Goal: Transaction & Acquisition: Purchase product/service

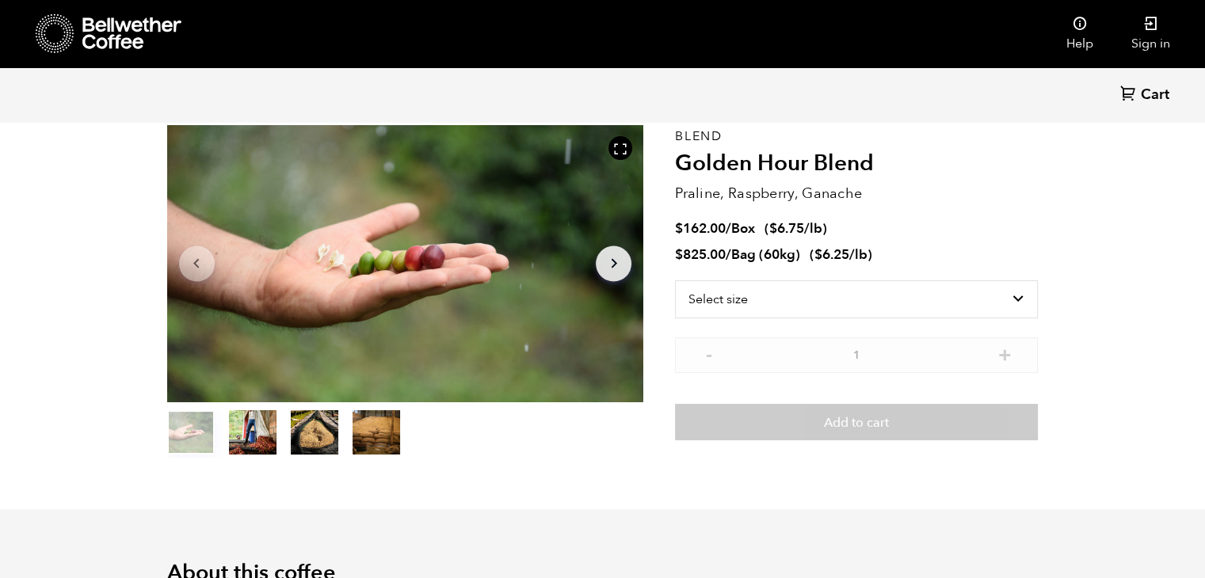
scroll to position [79, 0]
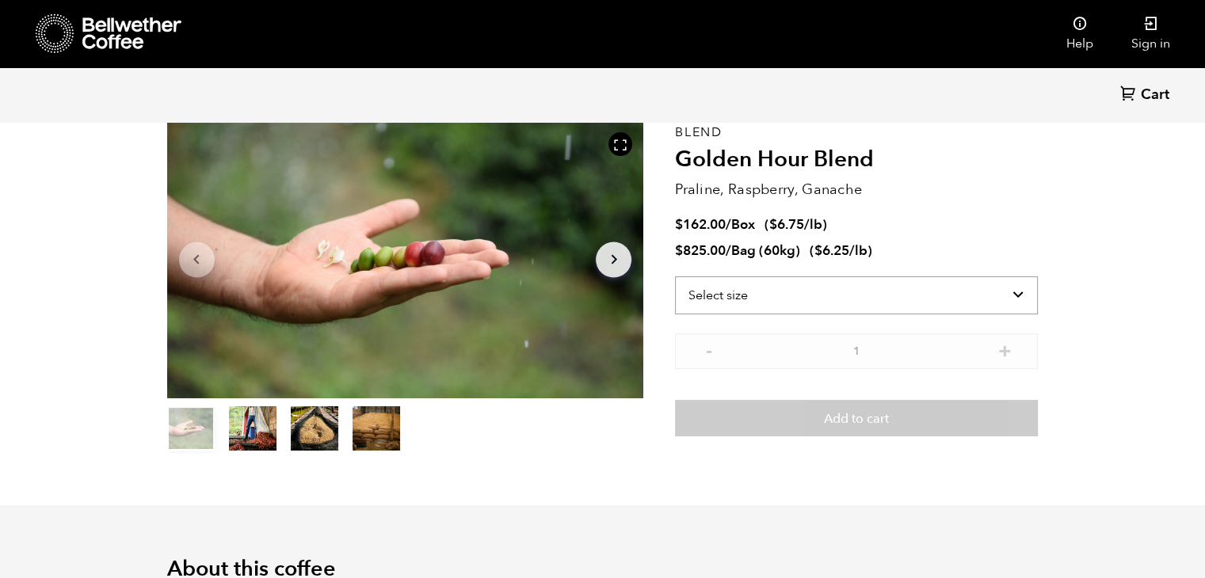
click at [992, 298] on select "Select size Bag (60kg) (132 lbs) Box (24 lbs)" at bounding box center [856, 295] width 363 height 38
select select "bag-3"
click at [675, 276] on select "Select size Bag (60kg) (132 lbs) Box (24 lbs)" at bounding box center [856, 295] width 363 height 38
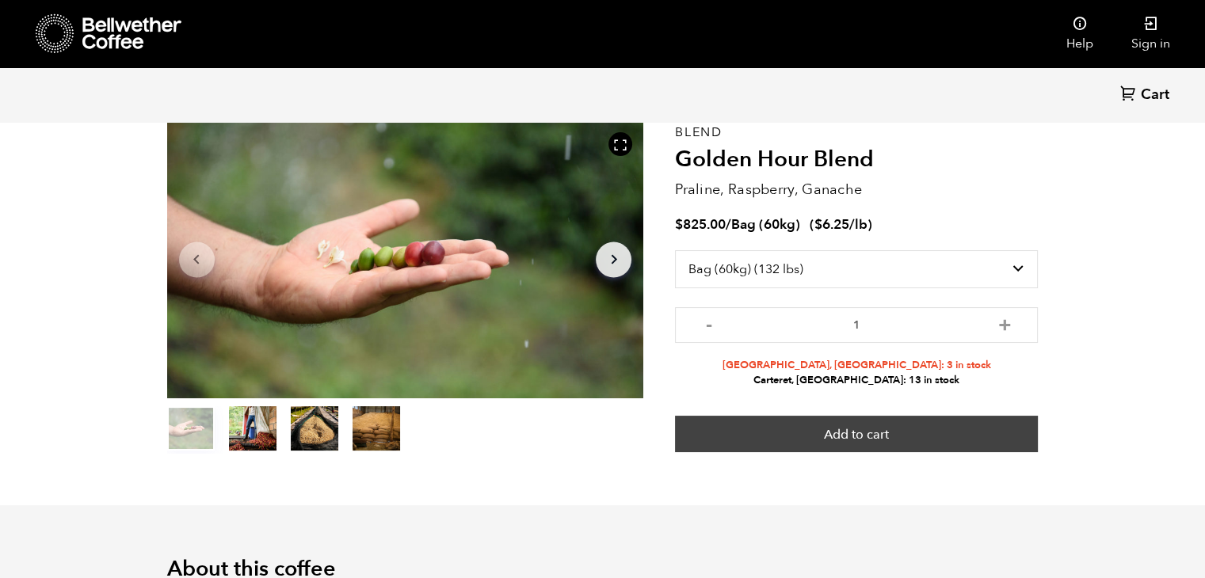
click at [887, 432] on button "Add to cart" at bounding box center [856, 434] width 363 height 36
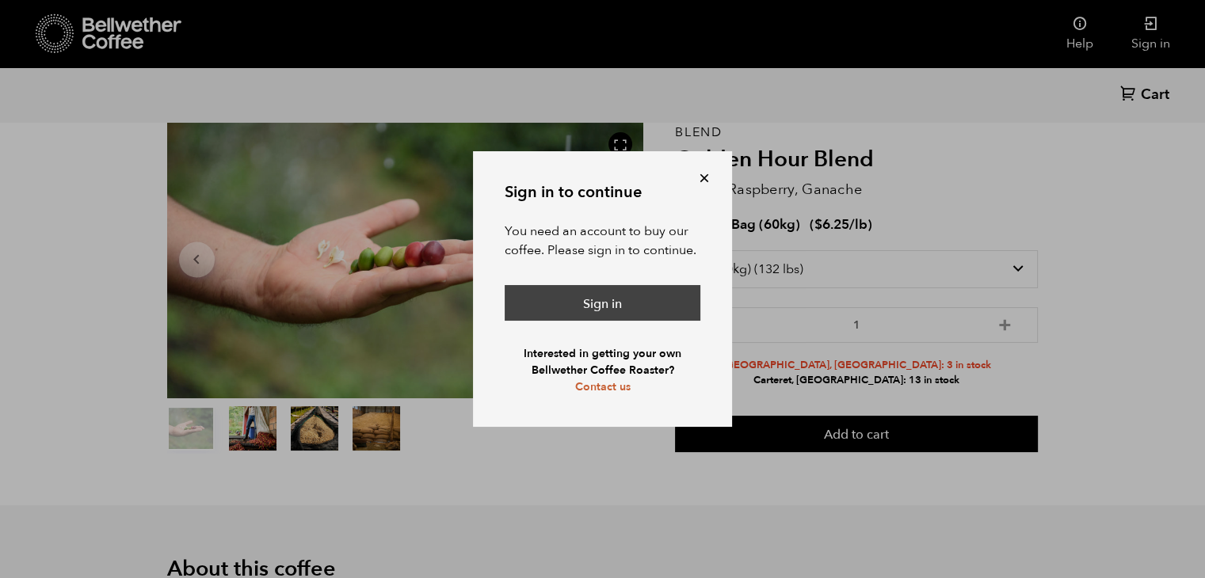
click at [634, 304] on link "Sign in" at bounding box center [603, 303] width 196 height 36
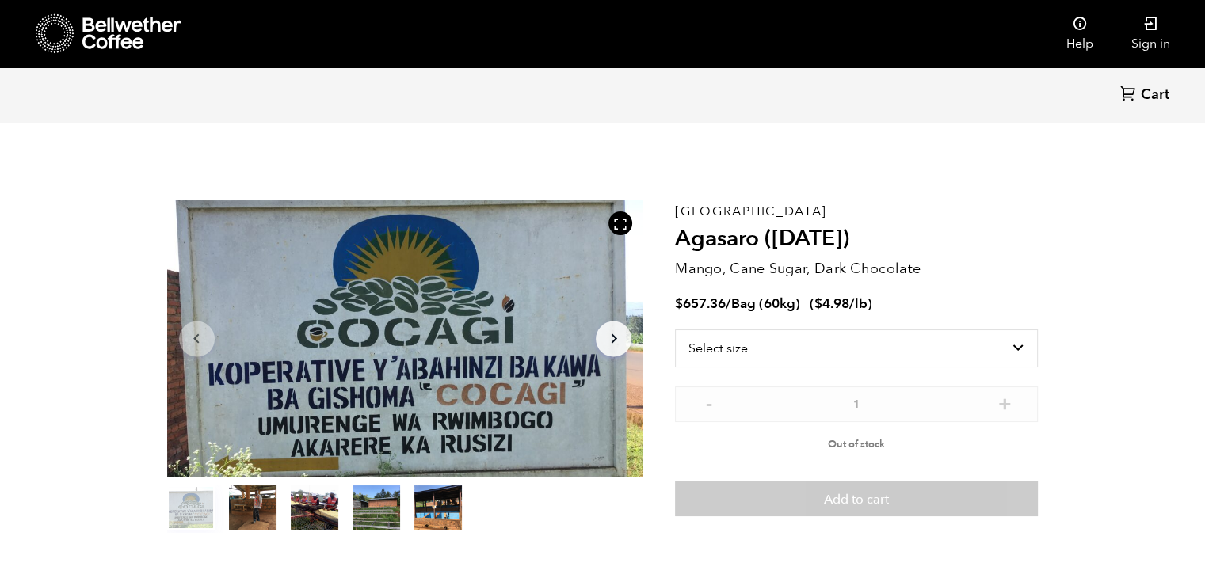
scroll to position [688, 844]
click at [901, 364] on select "Select size Bag (60kg) (132 lbs)" at bounding box center [856, 349] width 363 height 38
select select "bag-3"
click at [675, 330] on select "Select size Bag (60kg) (132 lbs)" at bounding box center [856, 349] width 363 height 38
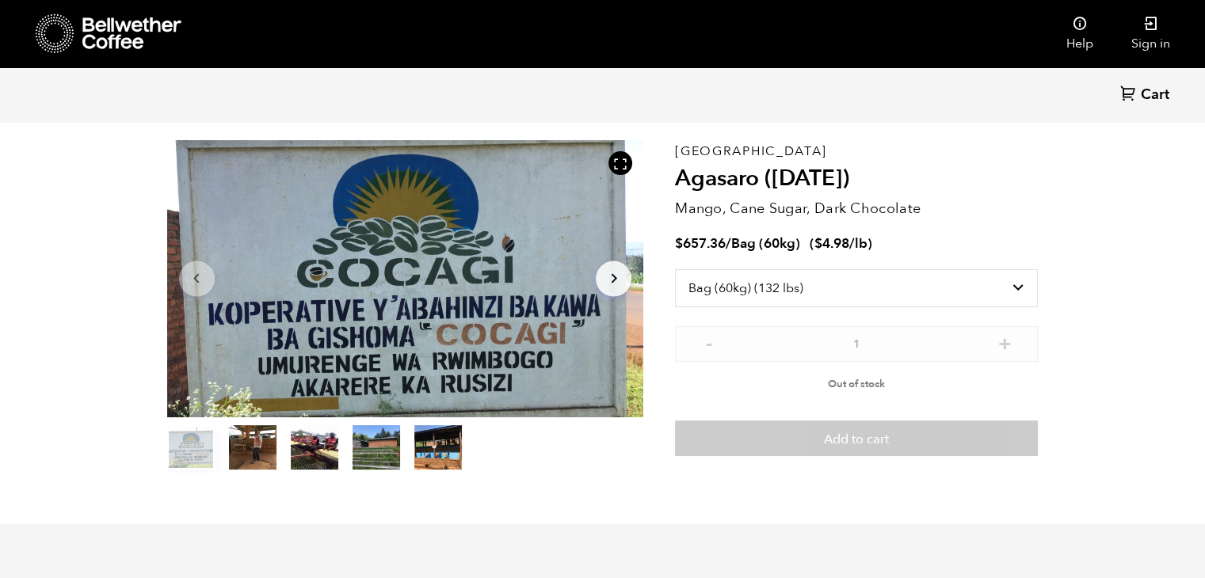
scroll to position [0, 0]
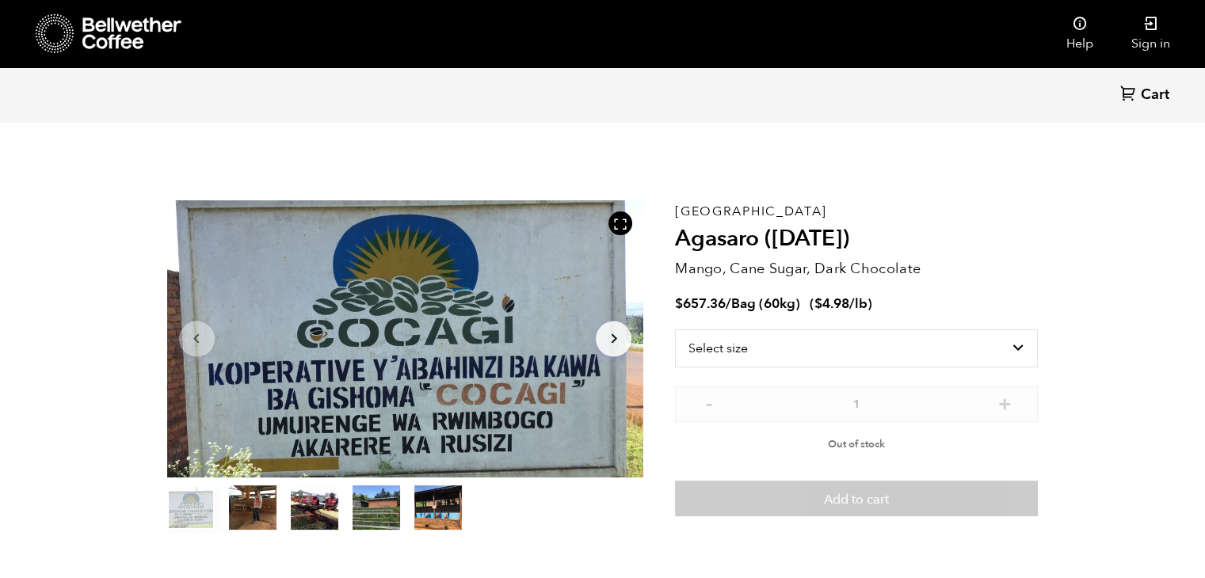
scroll to position [688, 844]
click at [996, 334] on select "Select size Bag (60kg) (132 lbs)" at bounding box center [856, 349] width 363 height 38
select select "bag-3"
click at [675, 330] on select "Select size Bag (60kg) (132 lbs)" at bounding box center [856, 349] width 363 height 38
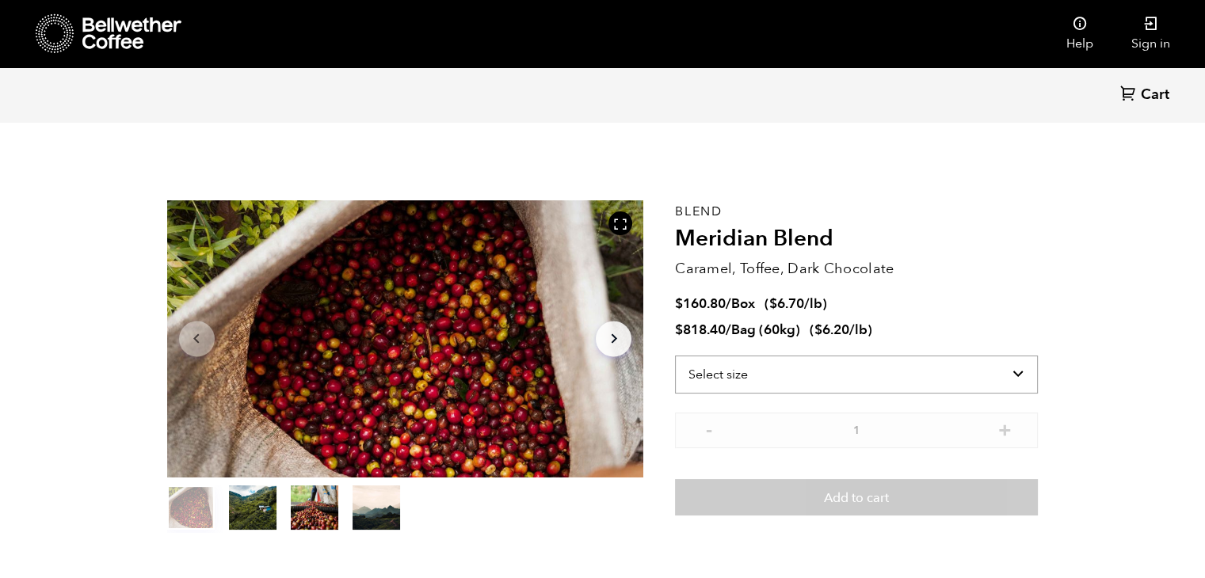
scroll to position [688, 844]
click at [943, 379] on select "Select size Bag (60kg) (132 lbs) Box (24 lbs)" at bounding box center [856, 375] width 363 height 38
select select "bag-3"
click at [675, 356] on select "Select size Bag (60kg) (132 lbs) Box (24 lbs)" at bounding box center [856, 375] width 363 height 38
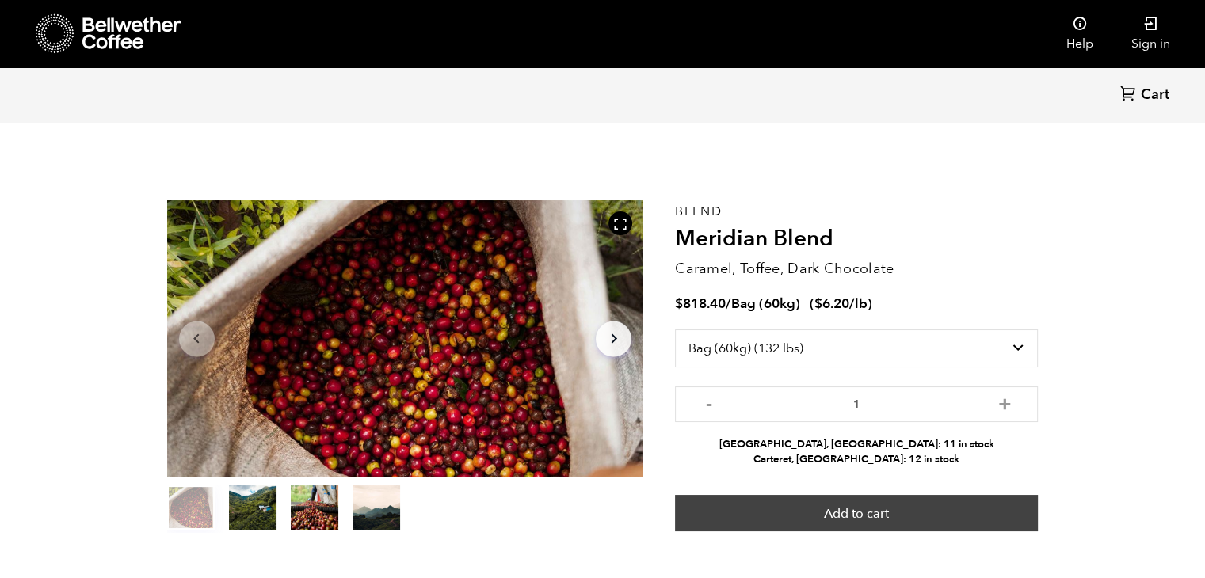
click at [855, 517] on button "Add to cart" at bounding box center [856, 513] width 363 height 36
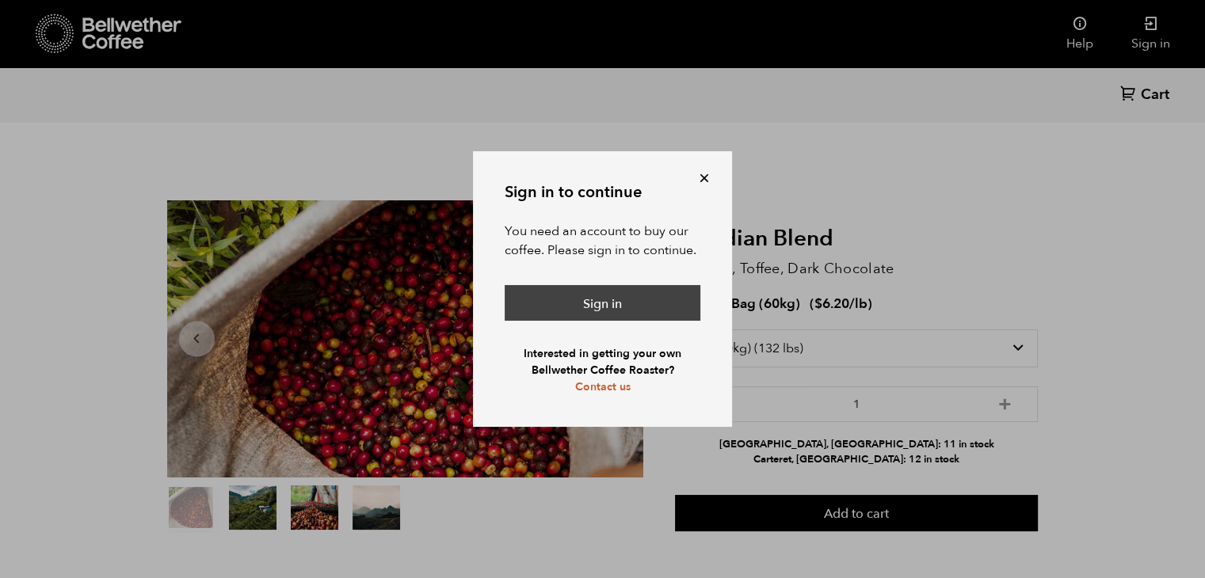
click at [616, 299] on link "Sign in" at bounding box center [603, 303] width 196 height 36
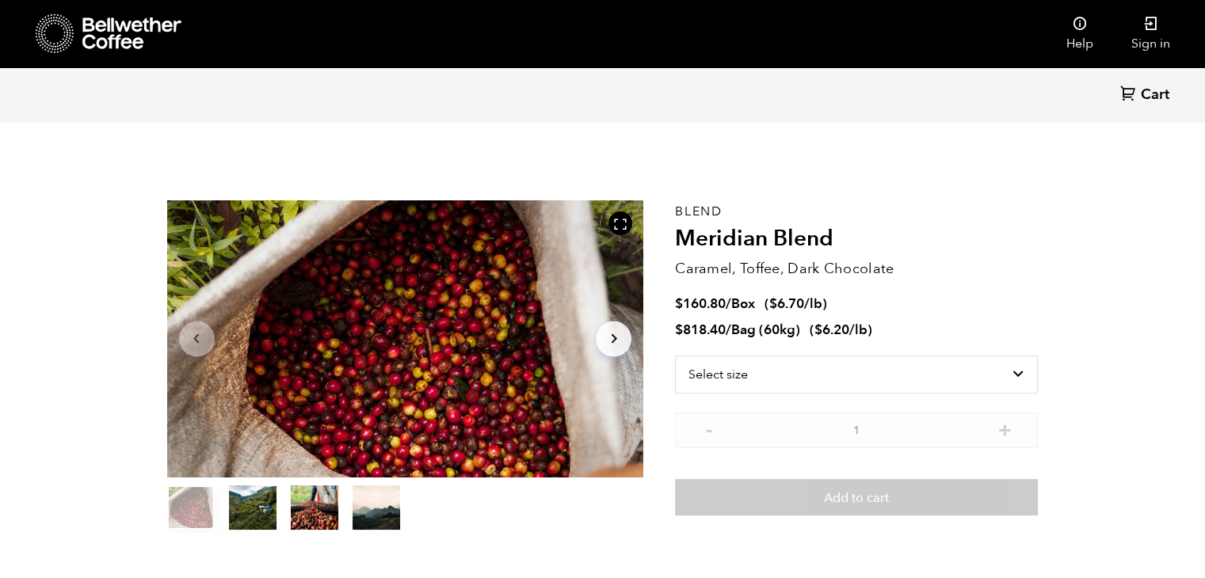
scroll to position [688, 844]
click at [800, 378] on select "Select size Bag (60kg) (132 lbs) Box (24 lbs)" at bounding box center [856, 375] width 363 height 38
select select "bag-3"
click at [675, 356] on select "Select size Bag (60kg) (132 lbs) Box (24 lbs)" at bounding box center [856, 375] width 363 height 38
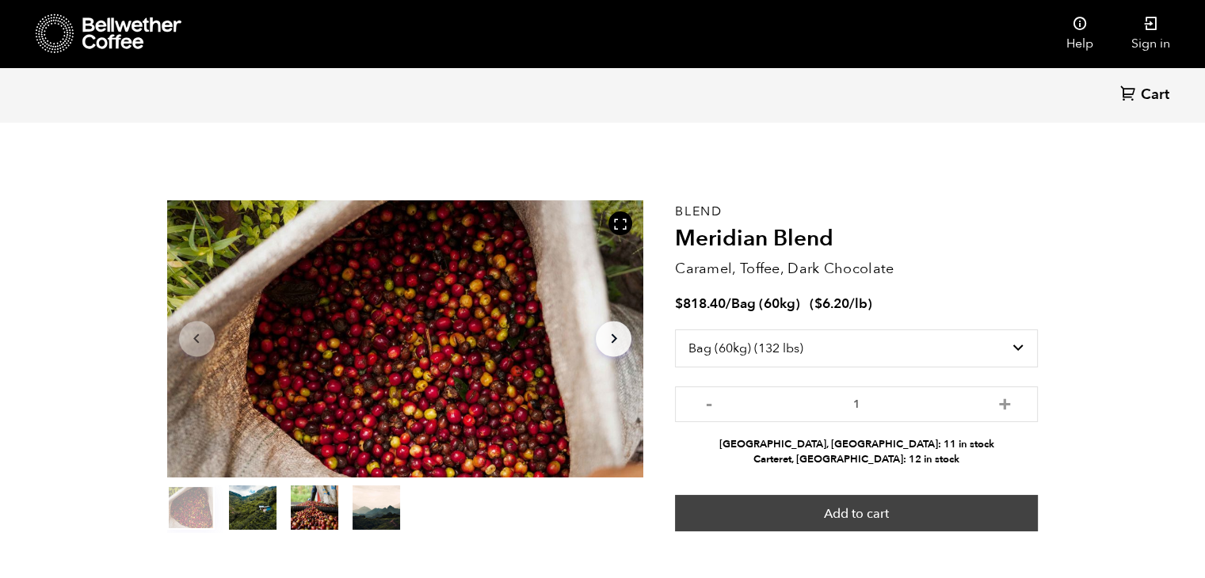
click at [855, 512] on button "Add to cart" at bounding box center [856, 513] width 363 height 36
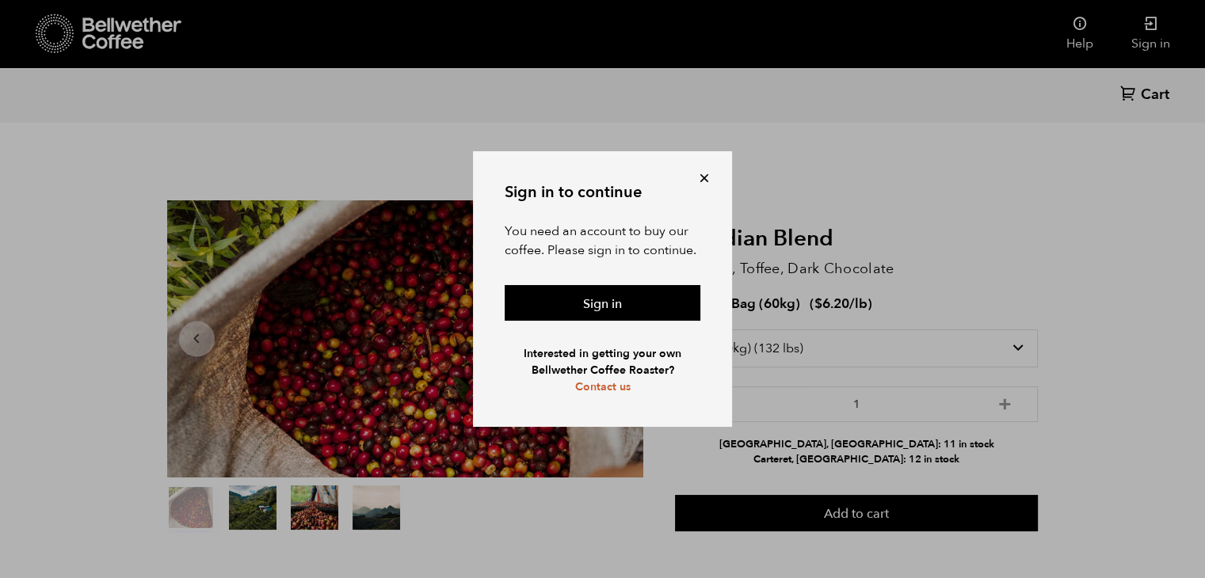
click at [703, 182] on button at bounding box center [704, 178] width 16 height 16
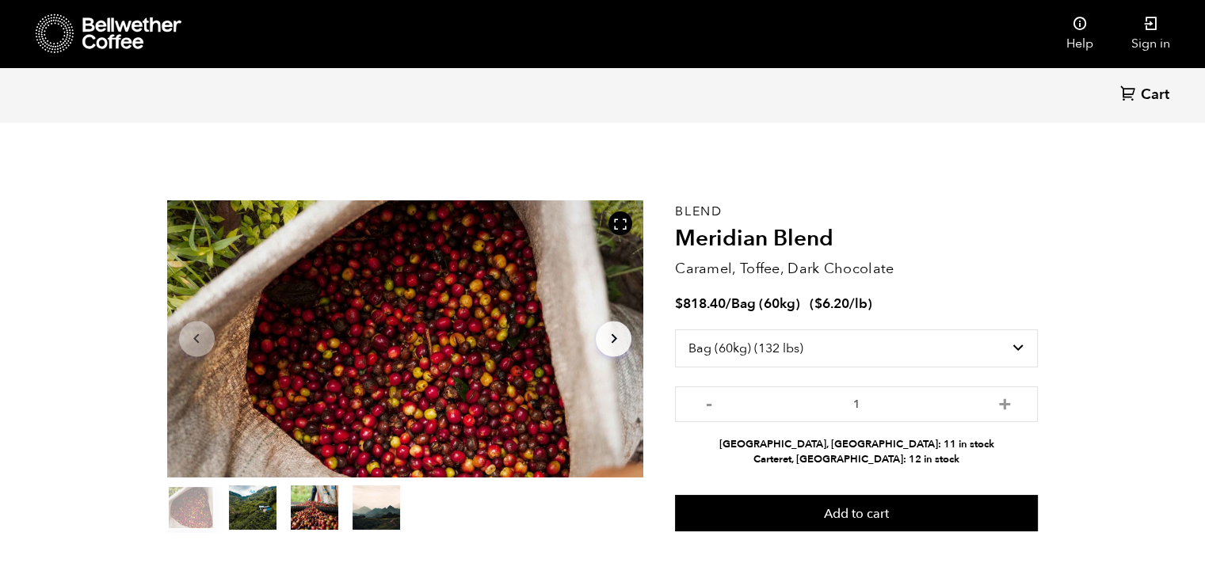
click at [136, 34] on icon at bounding box center [131, 33] width 99 height 32
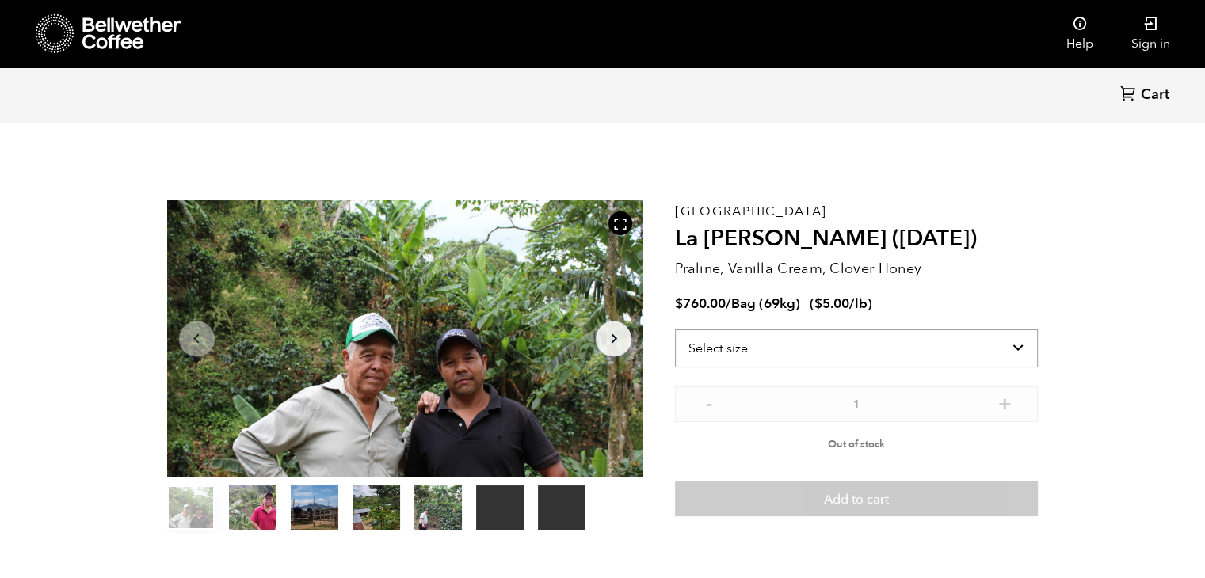
scroll to position [688, 844]
click at [842, 353] on select "Select size Bag (69kg) (152 lbs)" at bounding box center [856, 349] width 363 height 38
select select "bag-2"
click at [675, 330] on select "Select size Bag (69kg) (152 lbs)" at bounding box center [856, 349] width 363 height 38
click at [881, 359] on select "Select size Bag (69kg) (152 lbs)" at bounding box center [856, 349] width 363 height 38
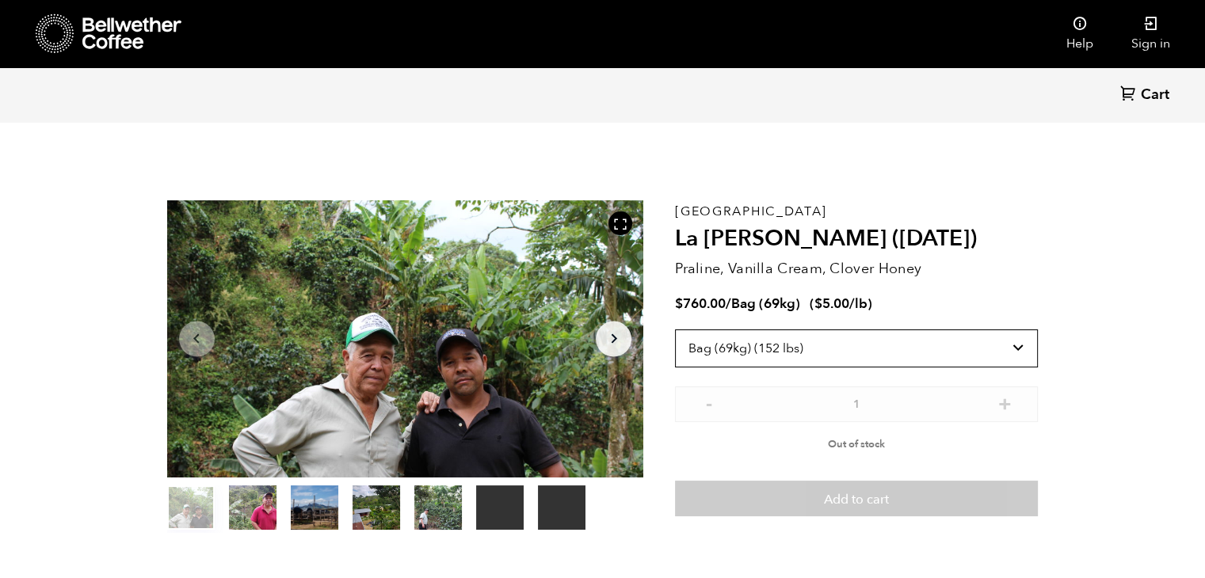
click at [675, 330] on select "Select size Bag (69kg) (152 lbs)" at bounding box center [856, 349] width 363 height 38
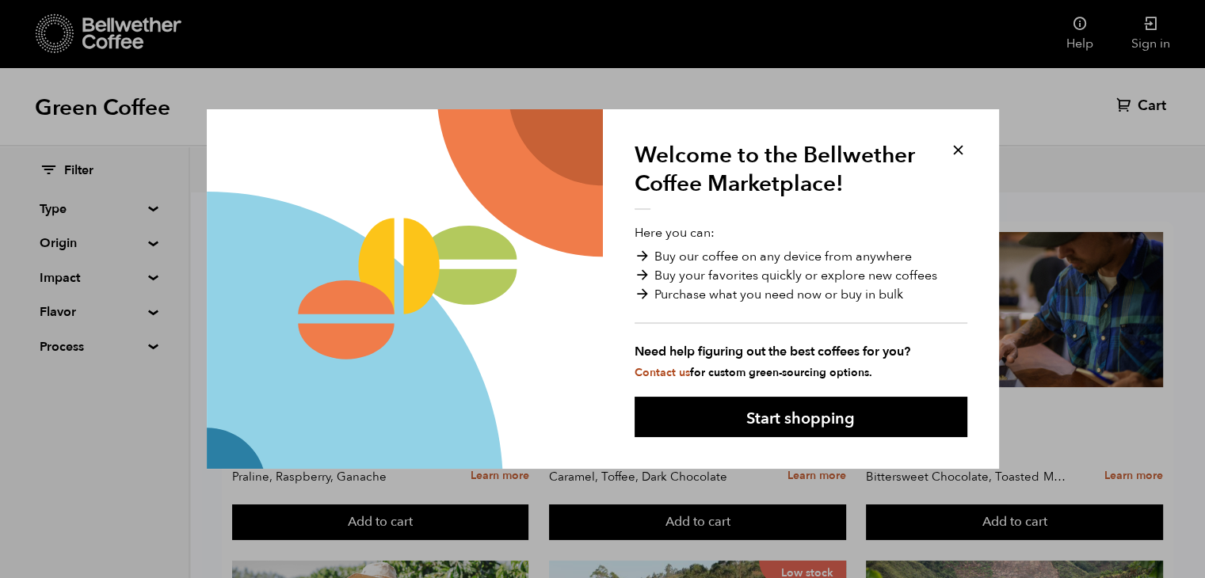
click at [962, 150] on button at bounding box center [958, 150] width 18 height 18
